Goal: Navigation & Orientation: Find specific page/section

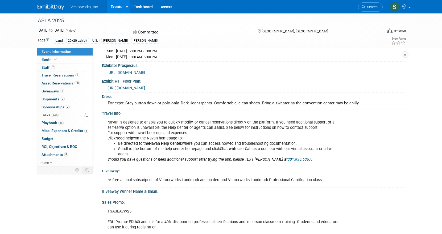
scroll to position [31, 0]
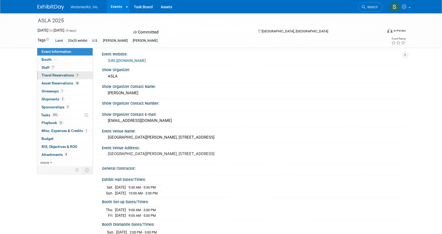
click at [57, 75] on span "Travel Reservations 7" at bounding box center [60, 75] width 38 height 4
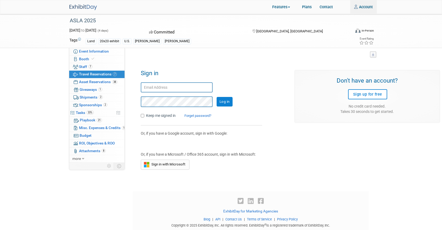
scroll to position [9, 0]
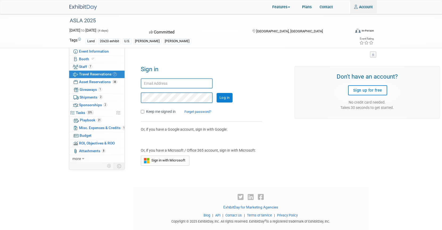
click at [159, 84] on input "text" at bounding box center [177, 83] width 72 height 10
type input "sbruno@vectorworks.net"
click at [224, 61] on div "Sign in sbruno@vectorworks.net Log in Keep me signed in Forget password? Or, if…" at bounding box center [214, 113] width 154 height 105
drag, startPoint x: 247, startPoint y: 121, endPoint x: 246, endPoint y: 117, distance: 3.5
click at [247, 121] on div "Sign in sbruno@vectorworks.net Log in Keep me signed in Forget password? Or, if…" at bounding box center [214, 113] width 154 height 105
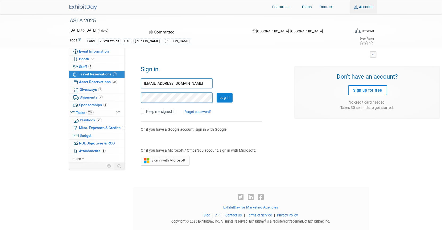
click at [223, 97] on input "Log in" at bounding box center [224, 98] width 16 height 10
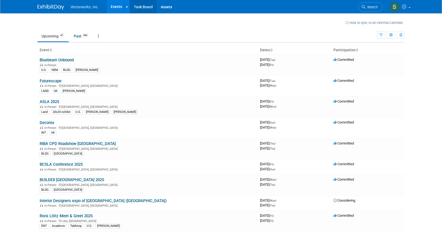
click at [145, 6] on link "Task Board" at bounding box center [143, 6] width 27 height 13
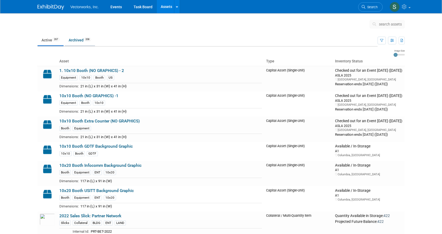
click at [79, 39] on link "Archived 208" at bounding box center [80, 40] width 30 height 10
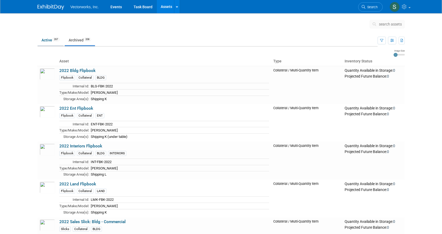
click at [49, 42] on link "Active 267" at bounding box center [50, 40] width 26 height 10
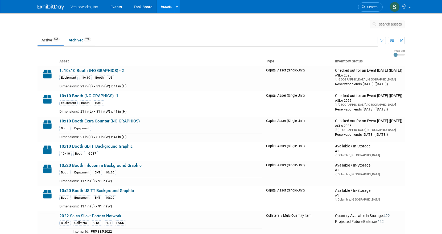
click at [80, 8] on span "Vectorworks, Inc." at bounding box center [84, 7] width 28 height 4
click at [124, 9] on link "Events" at bounding box center [115, 6] width 19 height 13
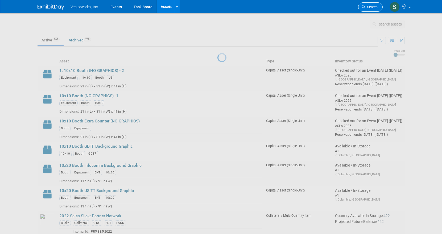
click at [371, 7] on span "Search" at bounding box center [371, 7] width 12 height 4
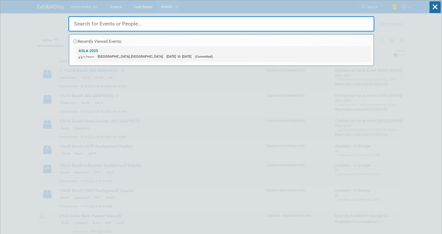
click at [166, 55] on span "[DATE] to [DATE]" at bounding box center [179, 56] width 27 height 4
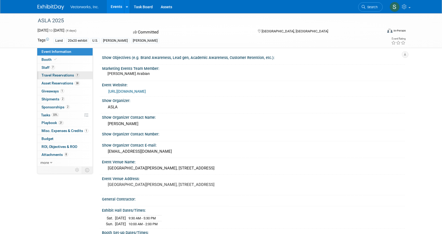
click at [58, 74] on span "Travel Reservations 7" at bounding box center [60, 75] width 38 height 4
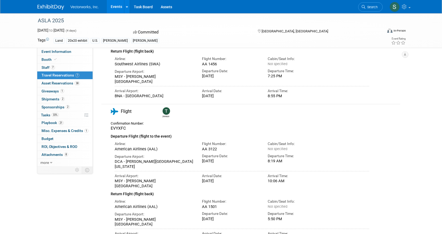
scroll to position [400, 0]
click at [51, 161] on icon at bounding box center [51, 163] width 2 height 4
click at [55, 83] on span "Asset Reservations 38" at bounding box center [60, 83] width 38 height 4
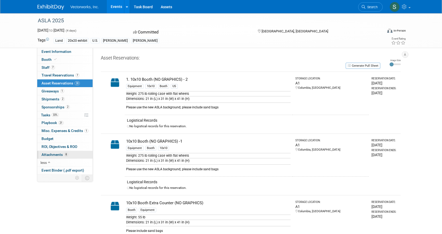
click at [56, 154] on span "Attachments 8" at bounding box center [54, 155] width 27 height 4
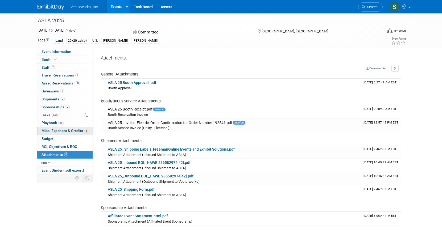
click at [51, 131] on span "Misc. Expenses & Credits 1" at bounding box center [64, 131] width 47 height 4
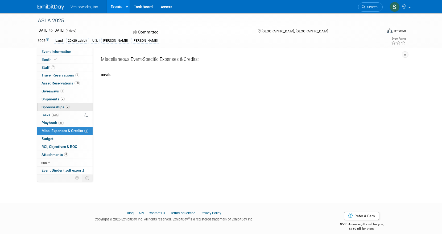
click at [49, 107] on span "Sponsorships 2" at bounding box center [55, 107] width 28 height 4
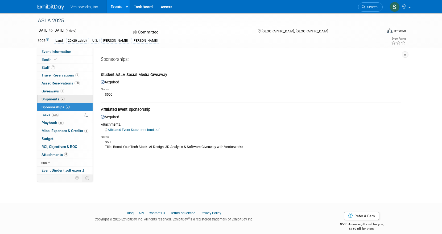
click at [50, 100] on span "Shipments 2" at bounding box center [52, 99] width 23 height 4
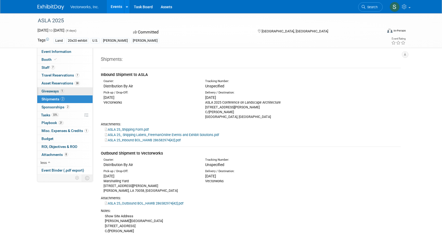
click at [51, 91] on span "Giveaways 1" at bounding box center [52, 91] width 23 height 4
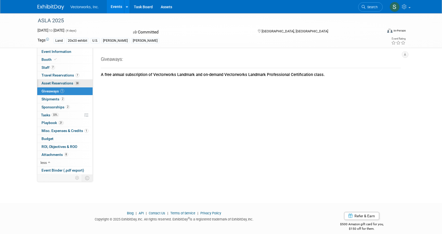
click at [53, 83] on span "Asset Reservations 38" at bounding box center [60, 83] width 38 height 4
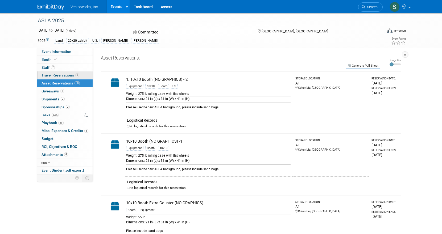
click at [53, 75] on span "Travel Reservations 7" at bounding box center [60, 75] width 38 height 4
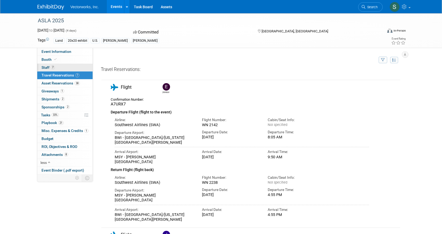
click at [47, 66] on span "Staff 7" at bounding box center [47, 67] width 13 height 4
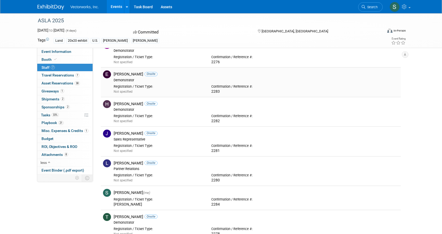
scroll to position [68, 0]
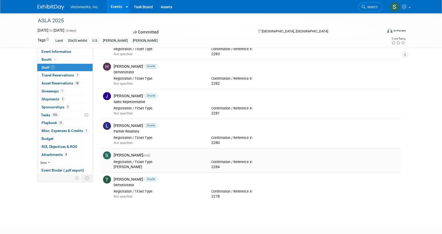
click at [164, 166] on div "[PERSON_NAME]" at bounding box center [159, 167] width 90 height 5
click at [157, 167] on div "[PERSON_NAME]" at bounding box center [159, 167] width 90 height 5
